Goal: Task Accomplishment & Management: Use online tool/utility

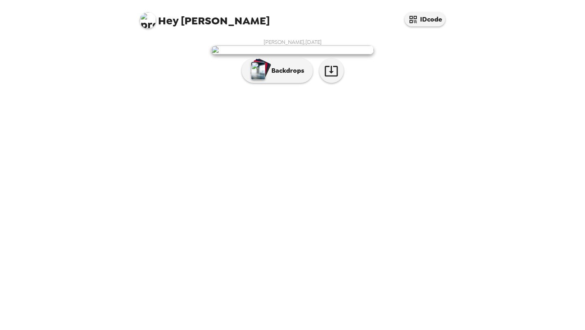
click at [261, 54] on img at bounding box center [292, 49] width 162 height 9
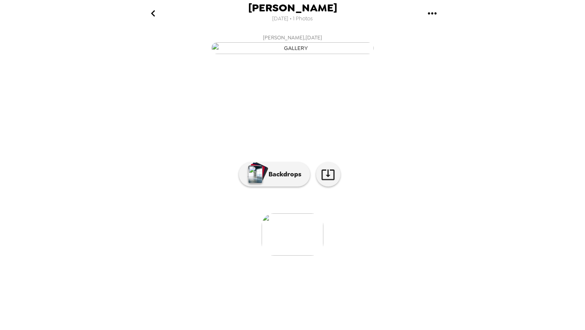
scroll to position [15, 0]
click at [279, 179] on p "Backdrops" at bounding box center [282, 174] width 37 height 10
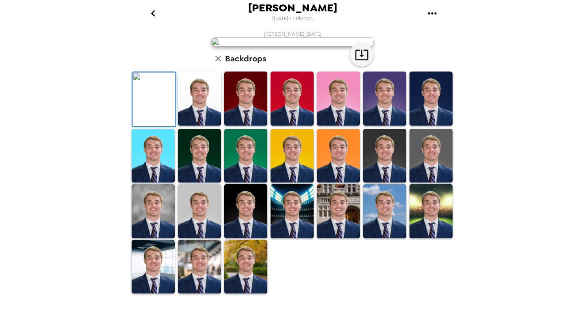
scroll to position [67, 0]
click at [424, 126] on img at bounding box center [430, 98] width 43 height 54
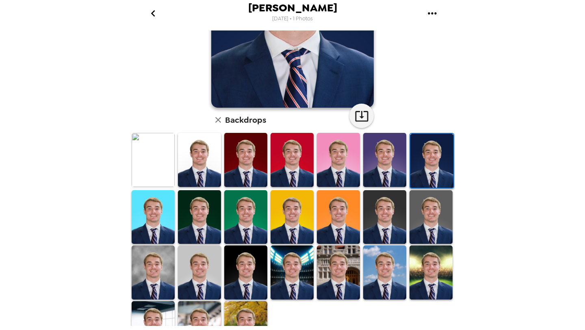
scroll to position [162, 0]
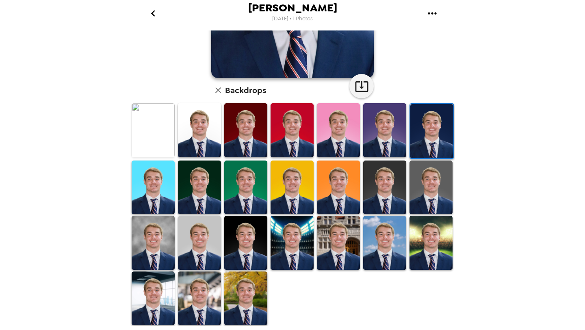
click at [383, 250] on img at bounding box center [384, 243] width 43 height 54
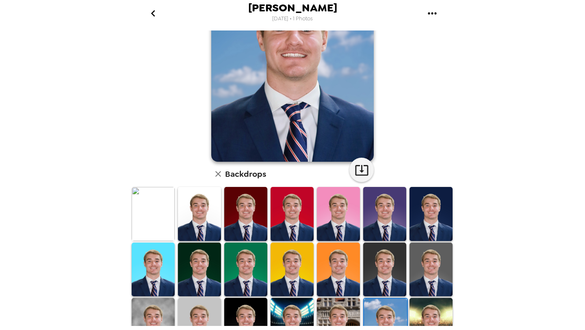
scroll to position [82, 0]
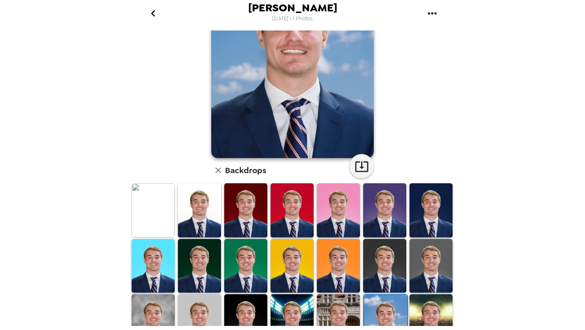
click at [372, 255] on img at bounding box center [384, 266] width 43 height 54
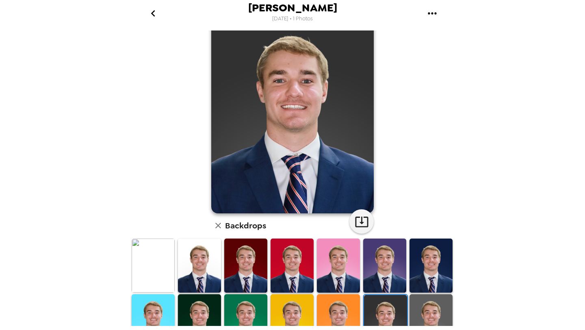
scroll to position [26, 0]
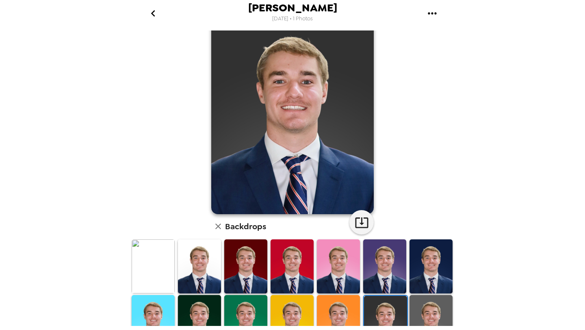
click at [434, 262] on img at bounding box center [430, 266] width 43 height 54
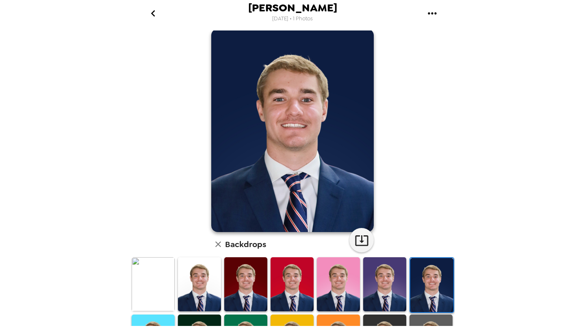
scroll to position [8, 0]
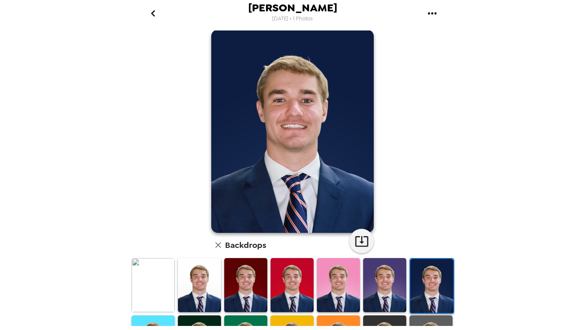
click at [145, 295] on img at bounding box center [153, 285] width 43 height 54
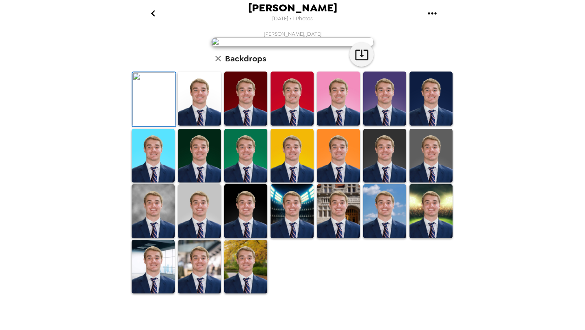
click at [201, 126] on img at bounding box center [199, 98] width 43 height 54
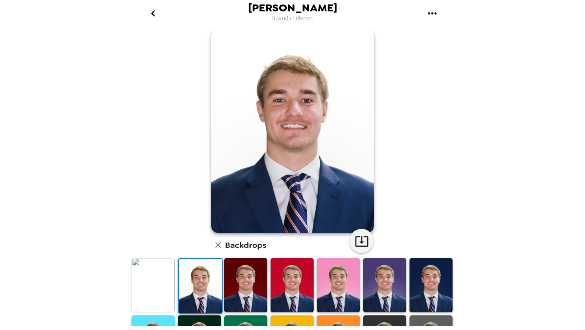
click at [448, 290] on img at bounding box center [430, 285] width 43 height 54
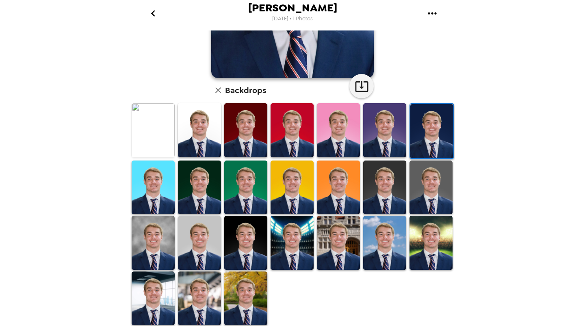
scroll to position [158, 0]
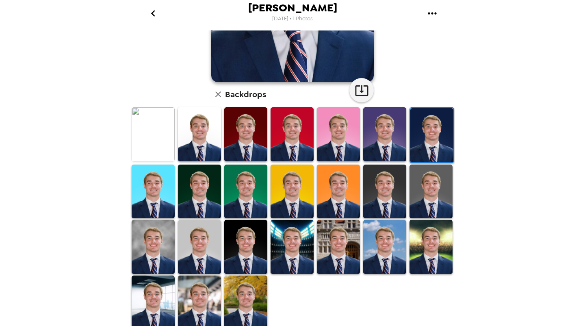
click at [263, 252] on img at bounding box center [245, 247] width 43 height 54
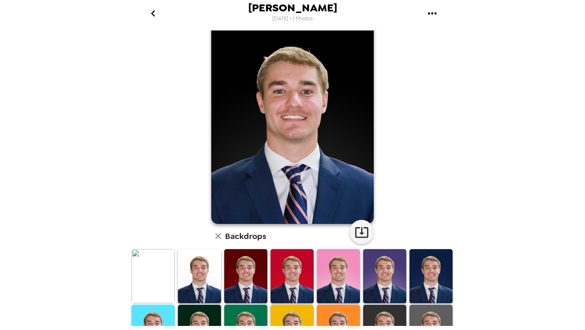
scroll to position [55, 0]
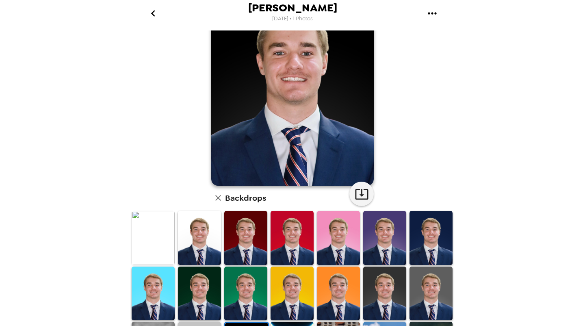
click at [434, 253] on img at bounding box center [430, 238] width 43 height 54
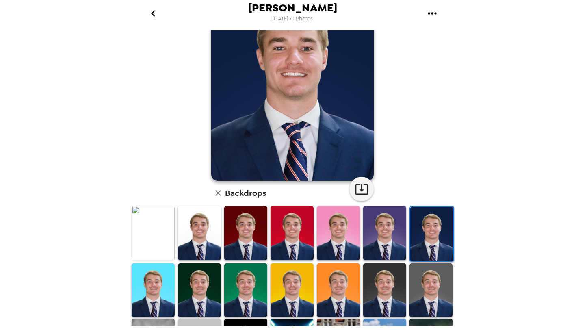
scroll to position [68, 0]
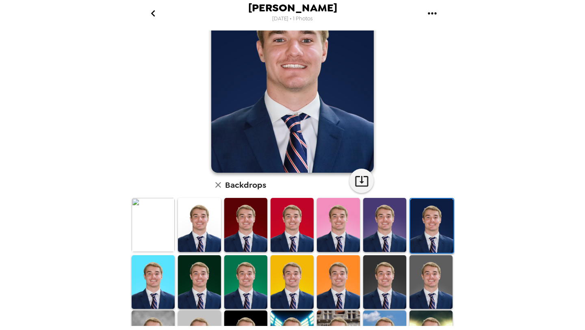
click at [430, 279] on img at bounding box center [430, 282] width 43 height 54
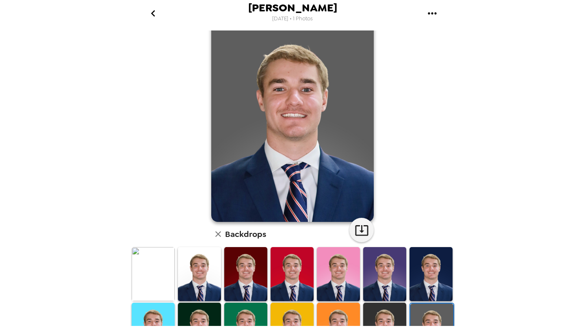
scroll to position [15, 0]
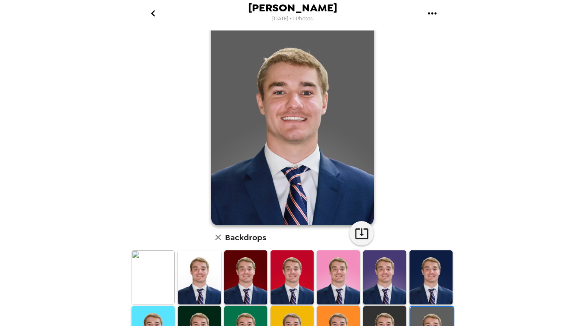
click at [381, 314] on img at bounding box center [384, 333] width 43 height 54
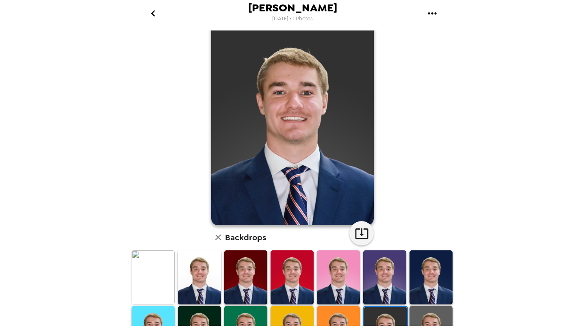
click at [434, 316] on img at bounding box center [430, 333] width 43 height 54
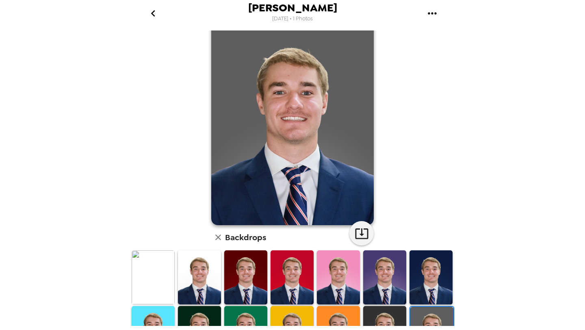
click at [396, 314] on img at bounding box center [384, 333] width 43 height 54
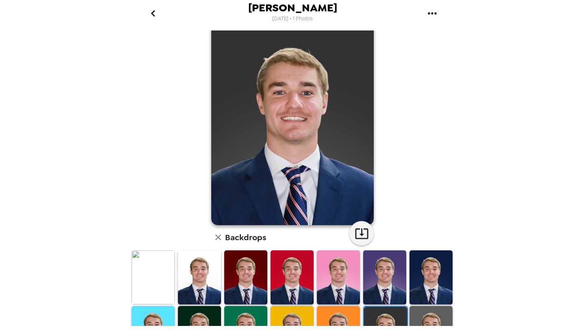
scroll to position [0, 0]
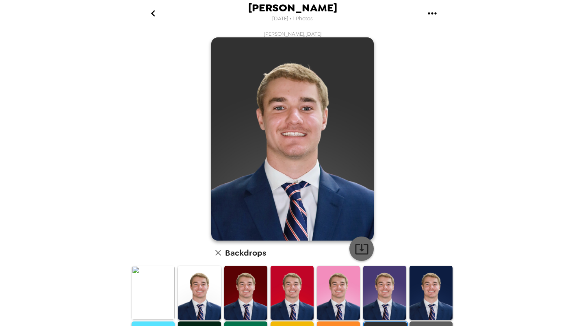
click at [358, 242] on icon "button" at bounding box center [362, 249] width 14 height 14
